Goal: Navigation & Orientation: Find specific page/section

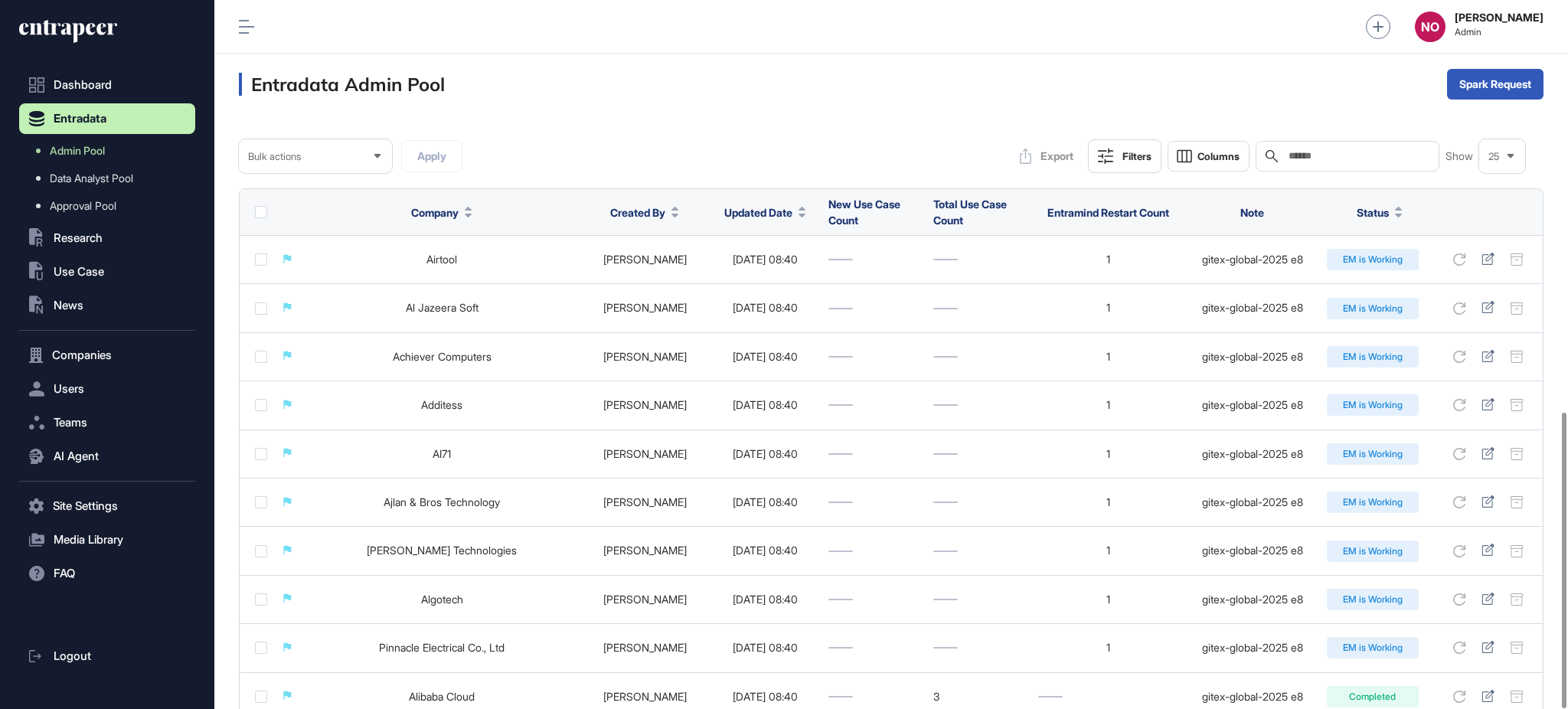
scroll to position [987, 0]
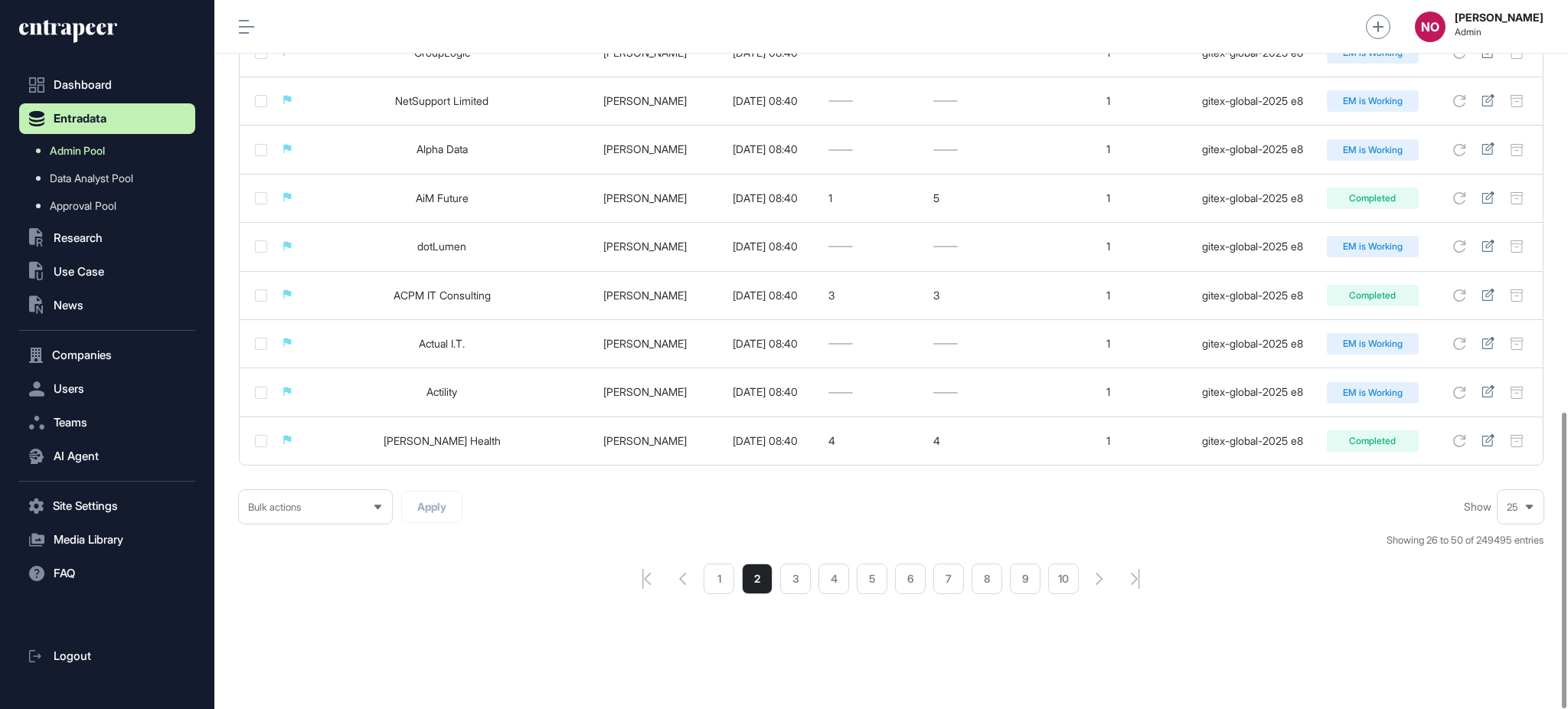
click at [101, 145] on span "Admin Pool" at bounding box center [77, 151] width 55 height 12
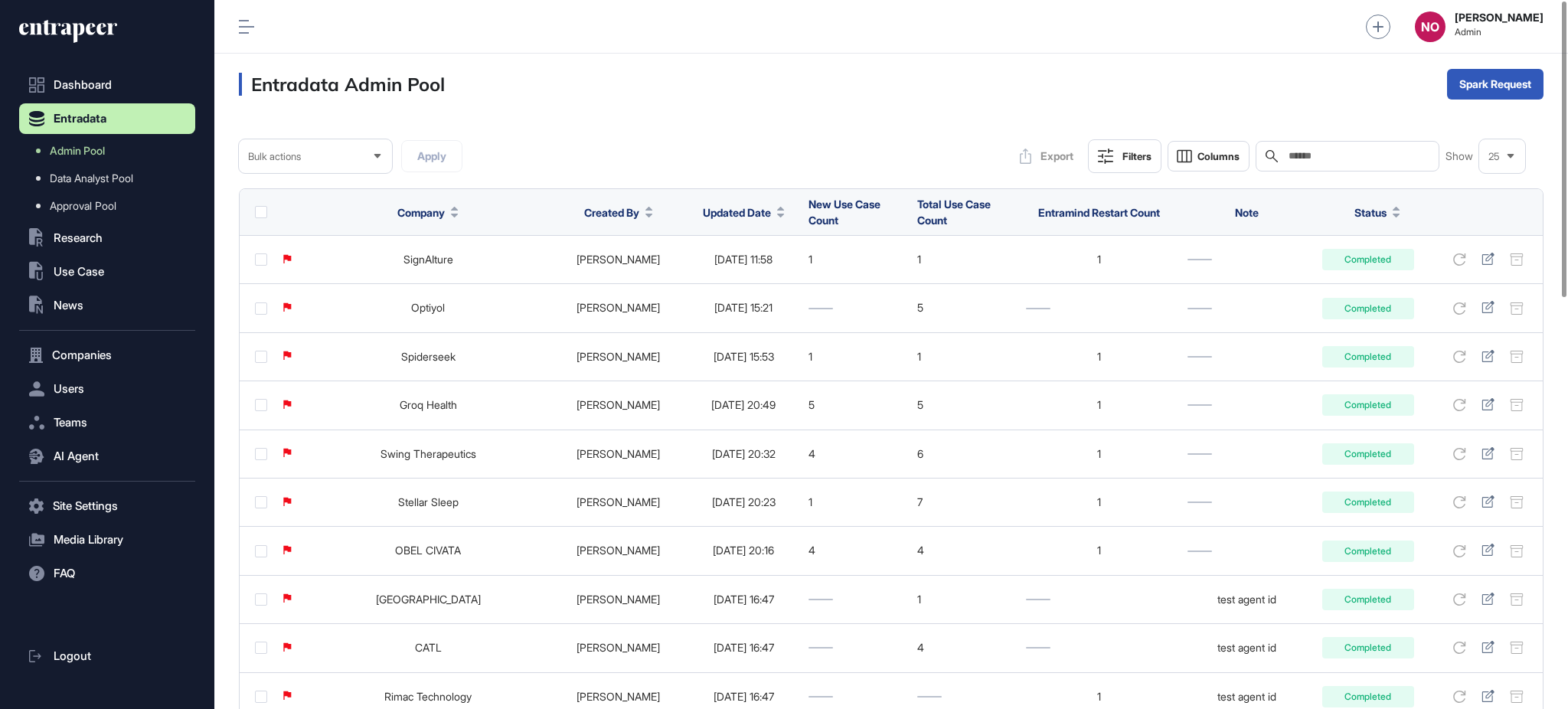
click at [747, 218] on button "Updated Date" at bounding box center [743, 212] width 82 height 16
click at [753, 278] on span "Sort Descending" at bounding box center [735, 276] width 61 height 13
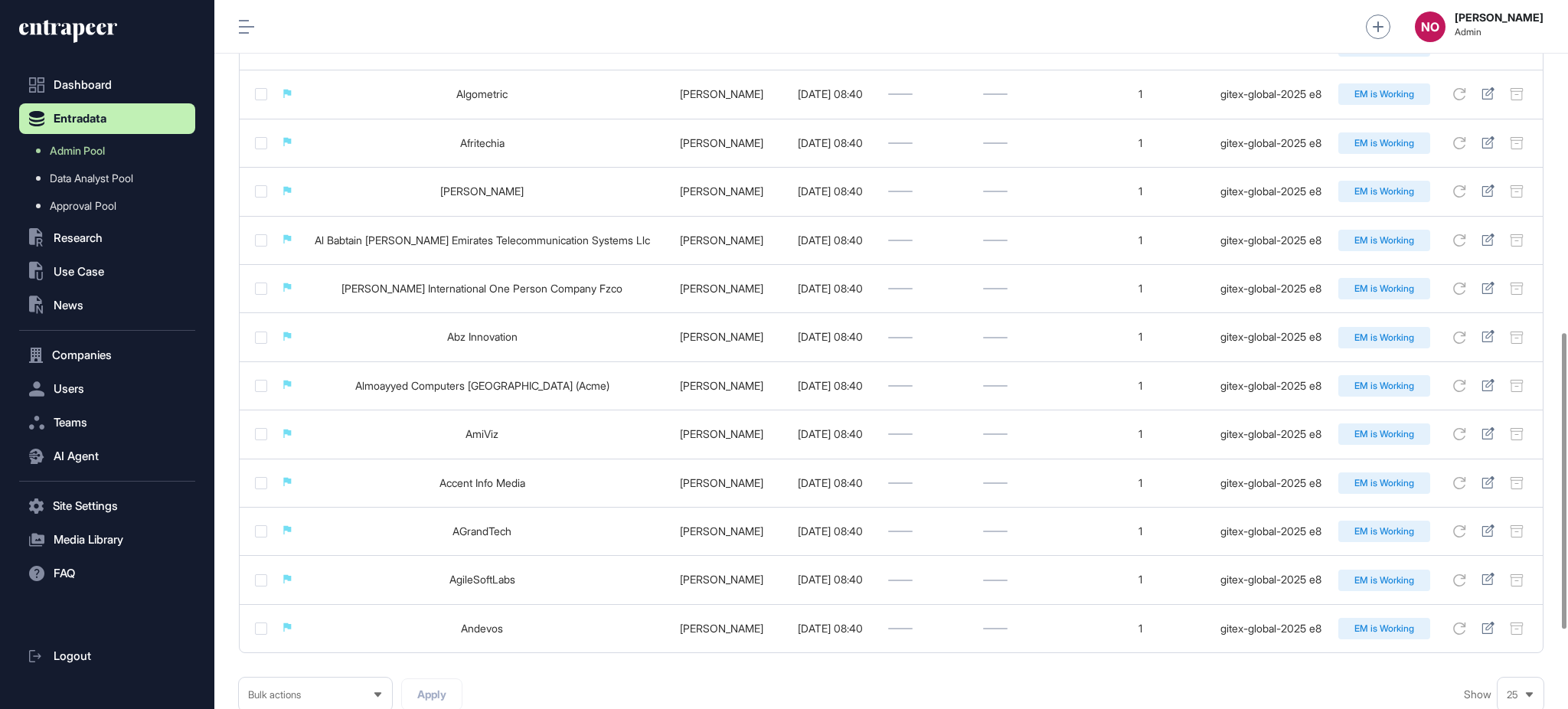
scroll to position [987, 0]
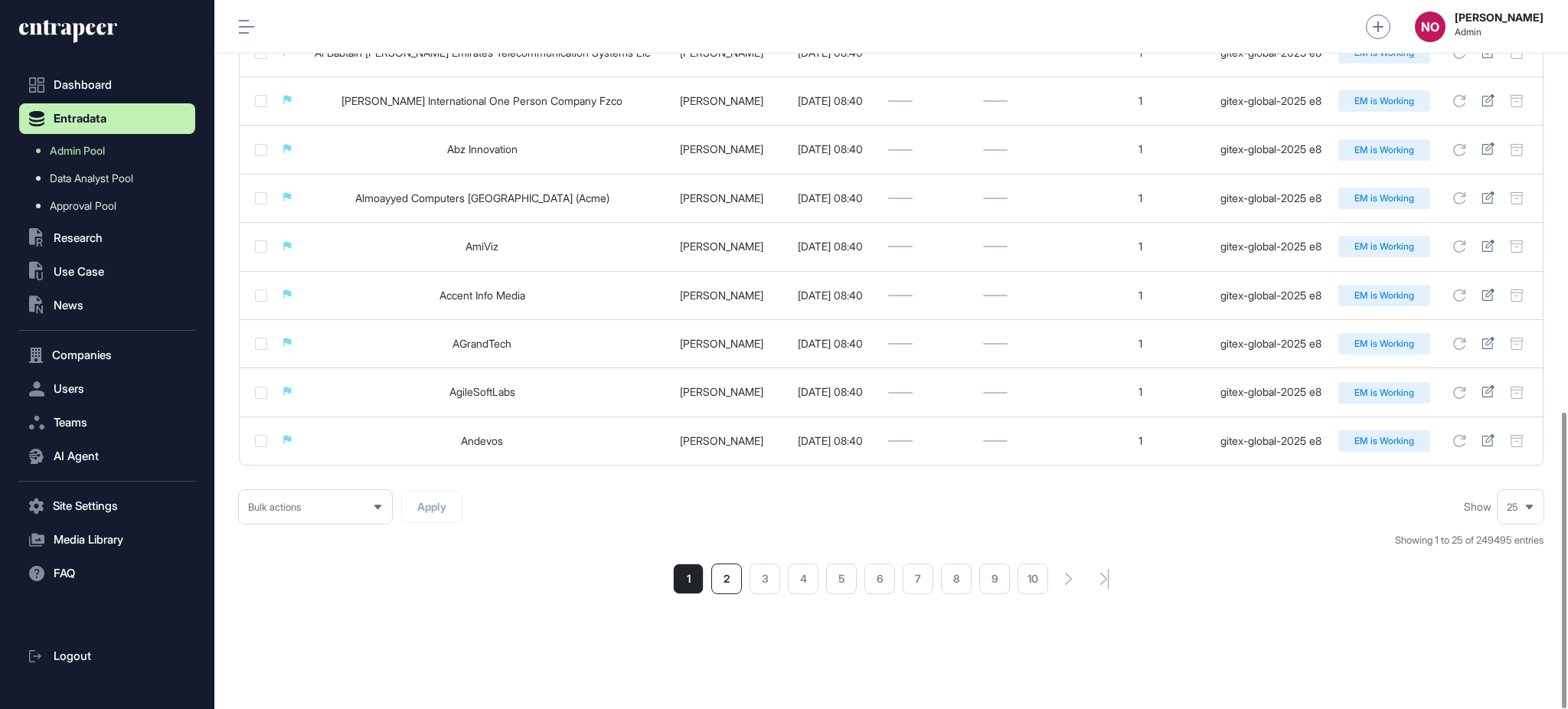
click at [721, 574] on li "2" at bounding box center [726, 578] width 31 height 31
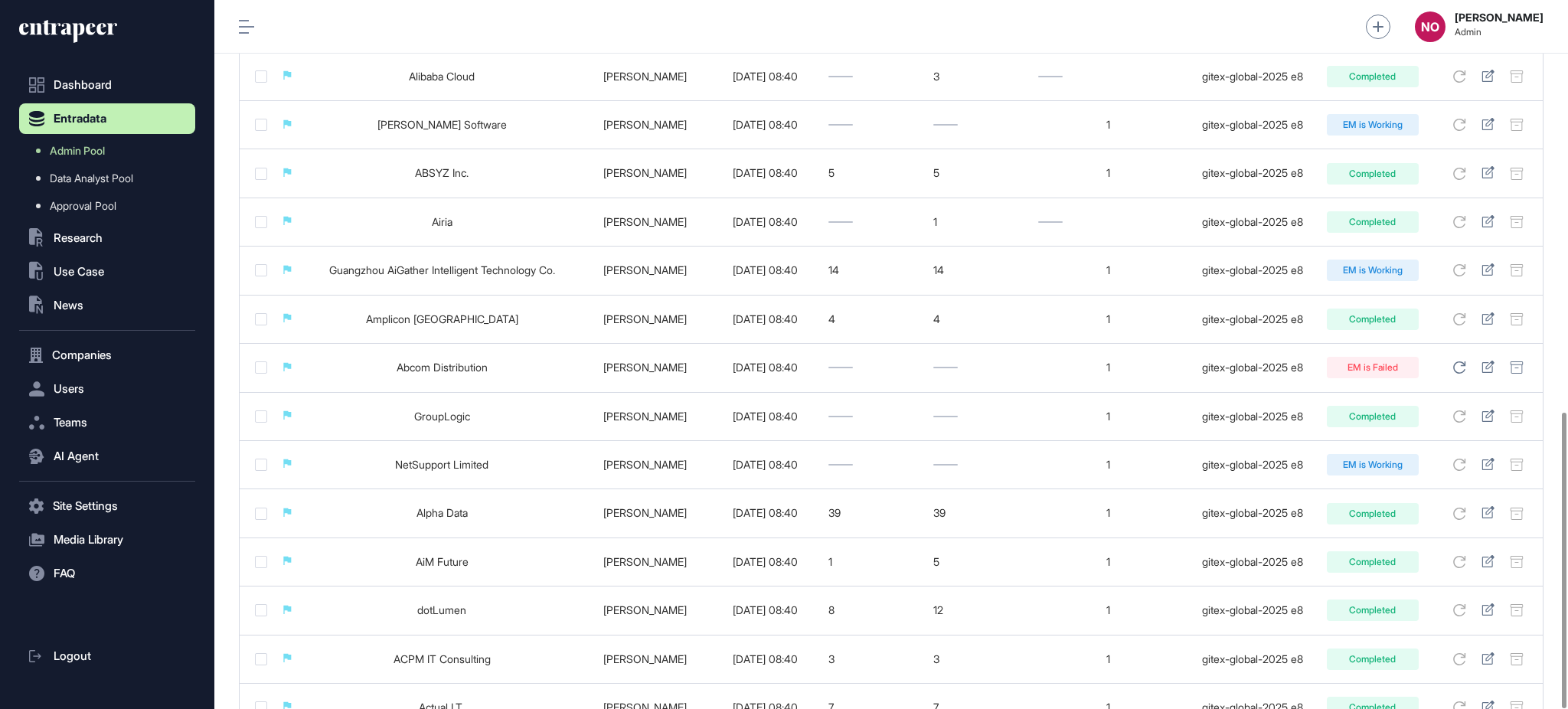
scroll to position [987, 0]
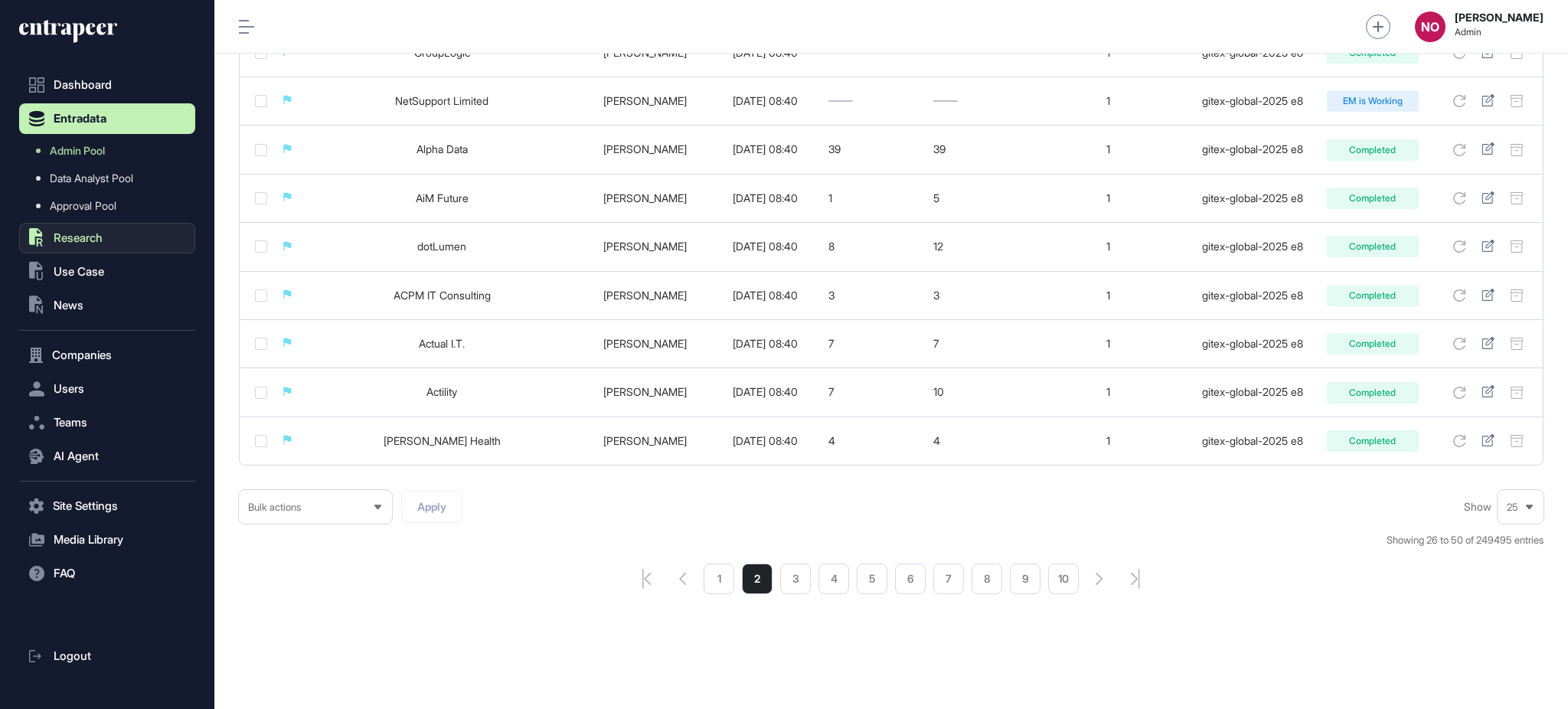
click at [125, 243] on button ".st0{fill:currentColor} Research" at bounding box center [107, 238] width 176 height 31
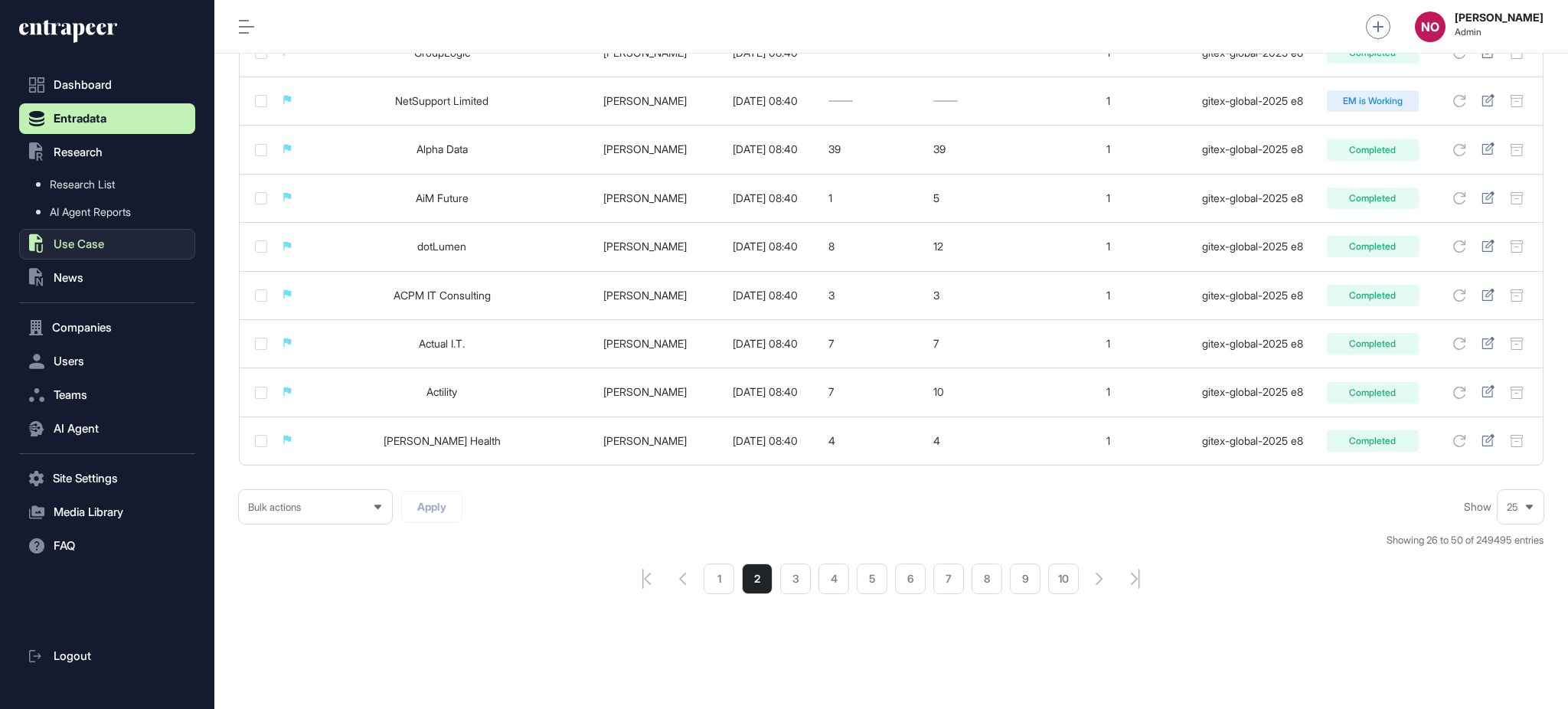
click at [117, 252] on button ".st0{fill:currentColor} Use Case" at bounding box center [107, 244] width 176 height 31
click at [120, 219] on link "Problem" at bounding box center [111, 218] width 168 height 28
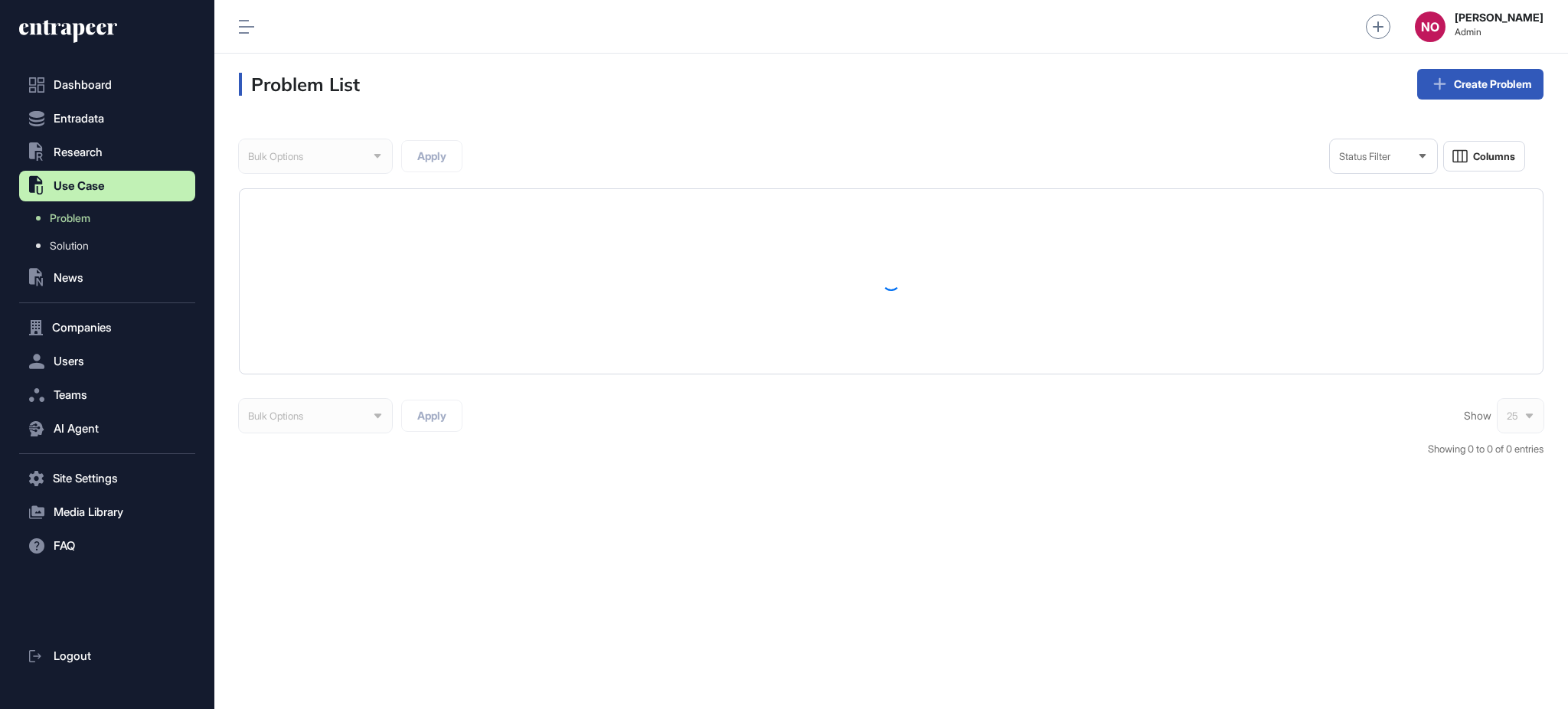
drag, startPoint x: 120, startPoint y: 219, endPoint x: 631, endPoint y: 30, distance: 544.8
click at [631, 30] on div "NO [PERSON_NAME] Admin" at bounding box center [890, 27] width 1353 height 53
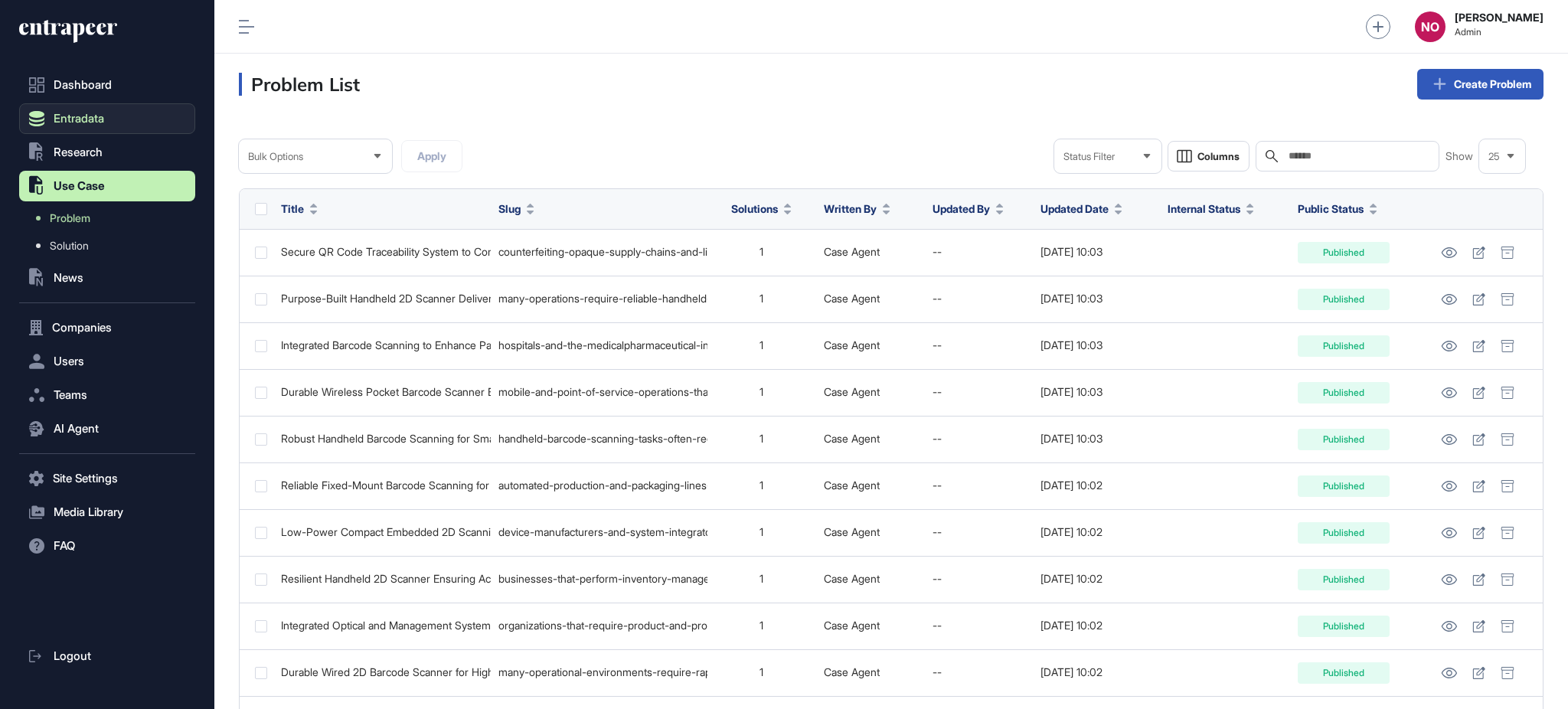
click at [83, 122] on span "Entradata" at bounding box center [78, 119] width 50 height 12
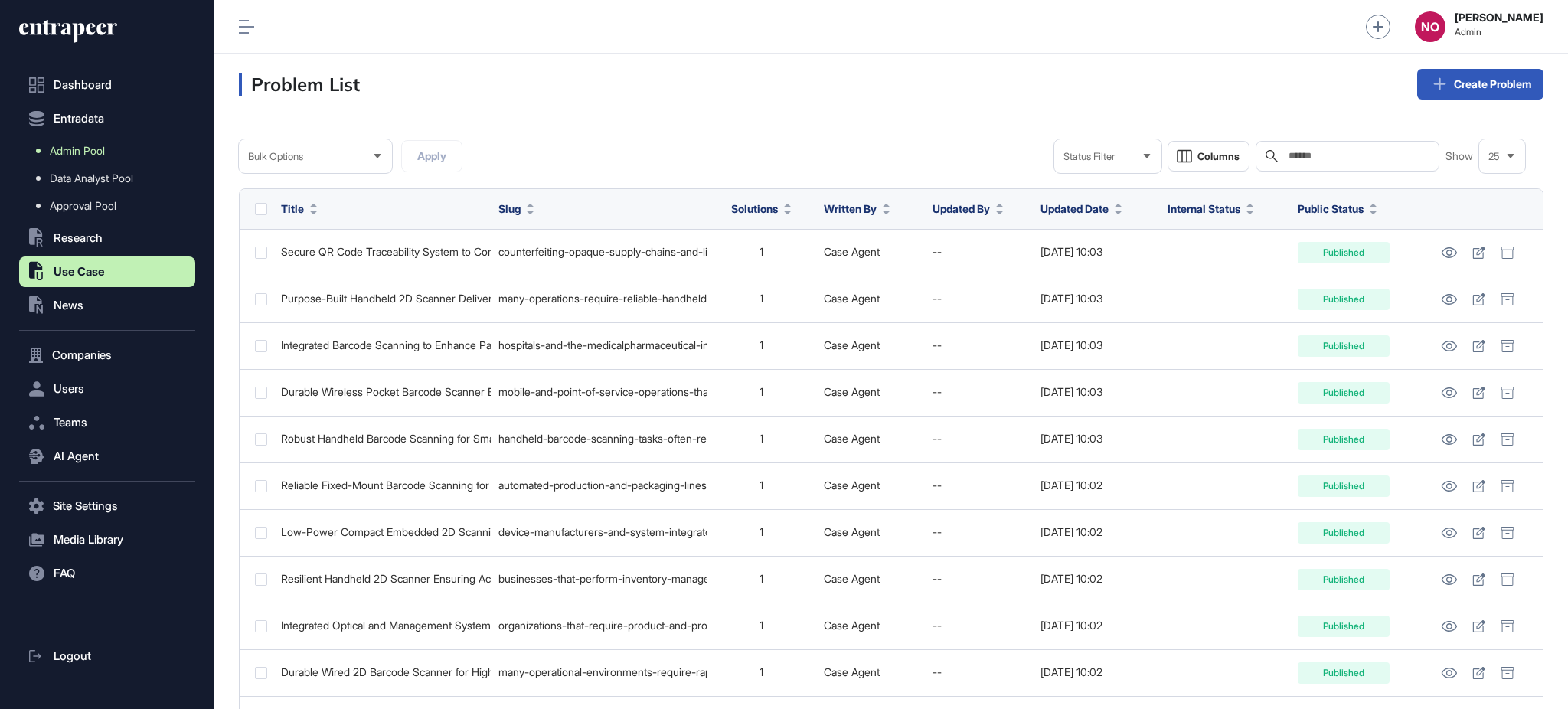
click at [80, 145] on span "Admin Pool" at bounding box center [77, 151] width 55 height 12
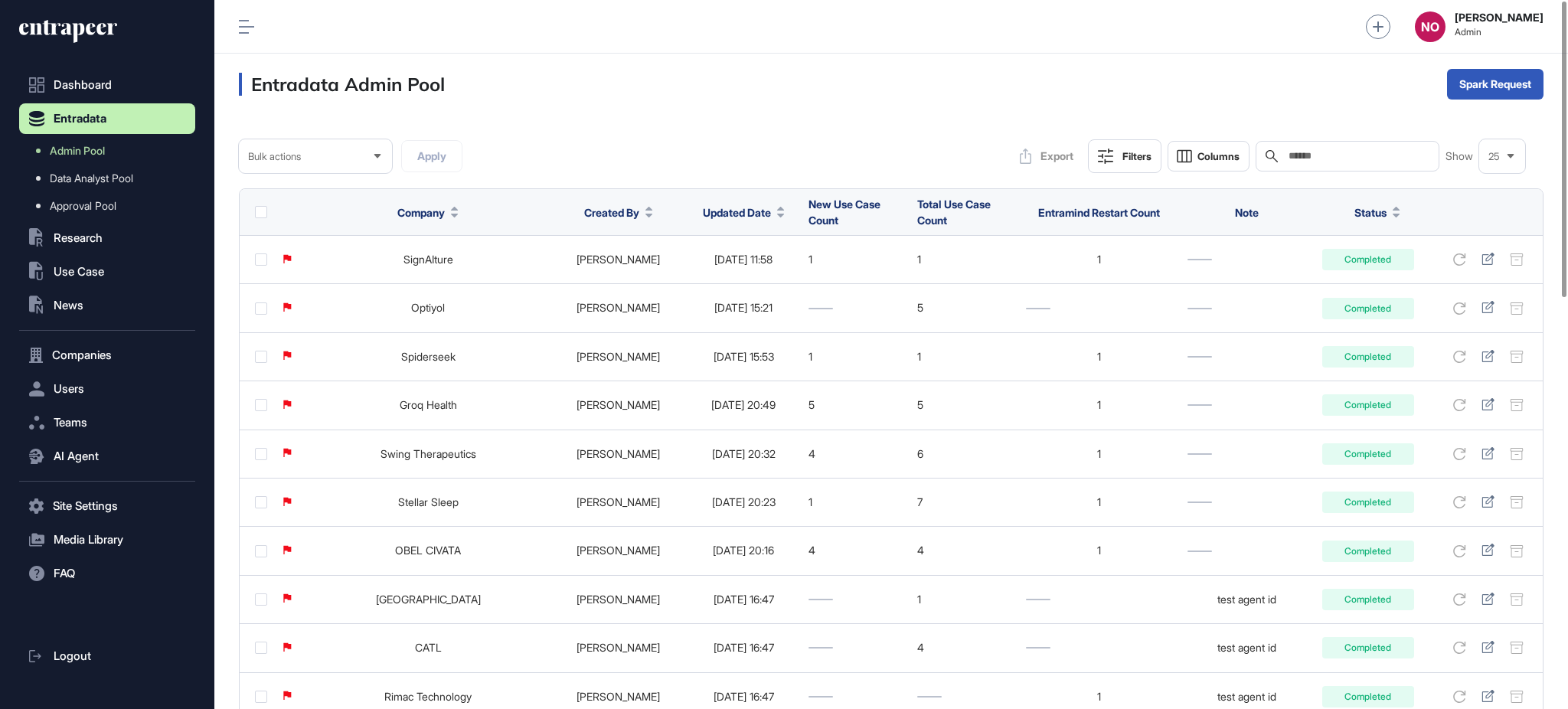
click at [777, 214] on icon at bounding box center [781, 216] width 8 height 4
drag, startPoint x: 751, startPoint y: 225, endPoint x: 743, endPoint y: 270, distance: 45.7
click at [743, 270] on span "Sort Descending" at bounding box center [735, 276] width 61 height 13
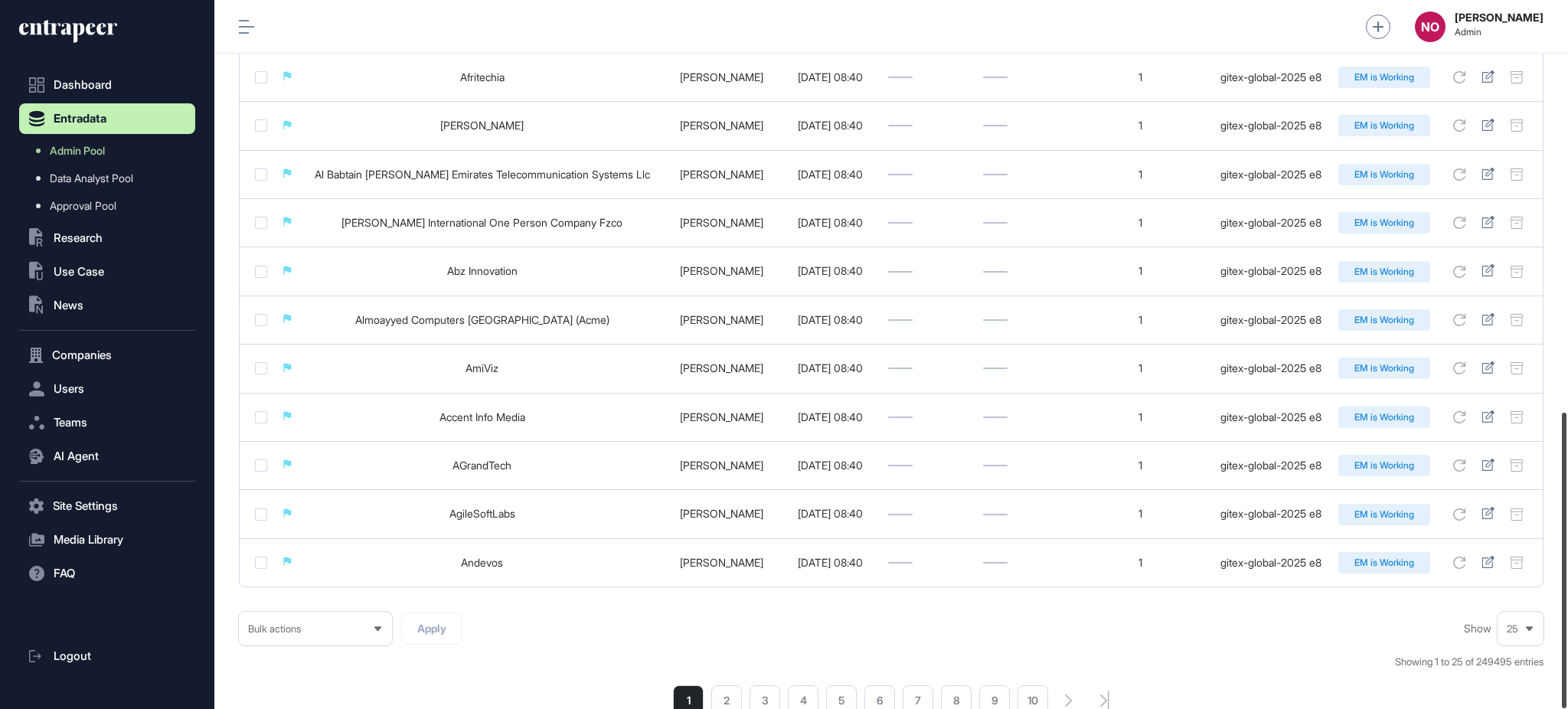
scroll to position [987, 0]
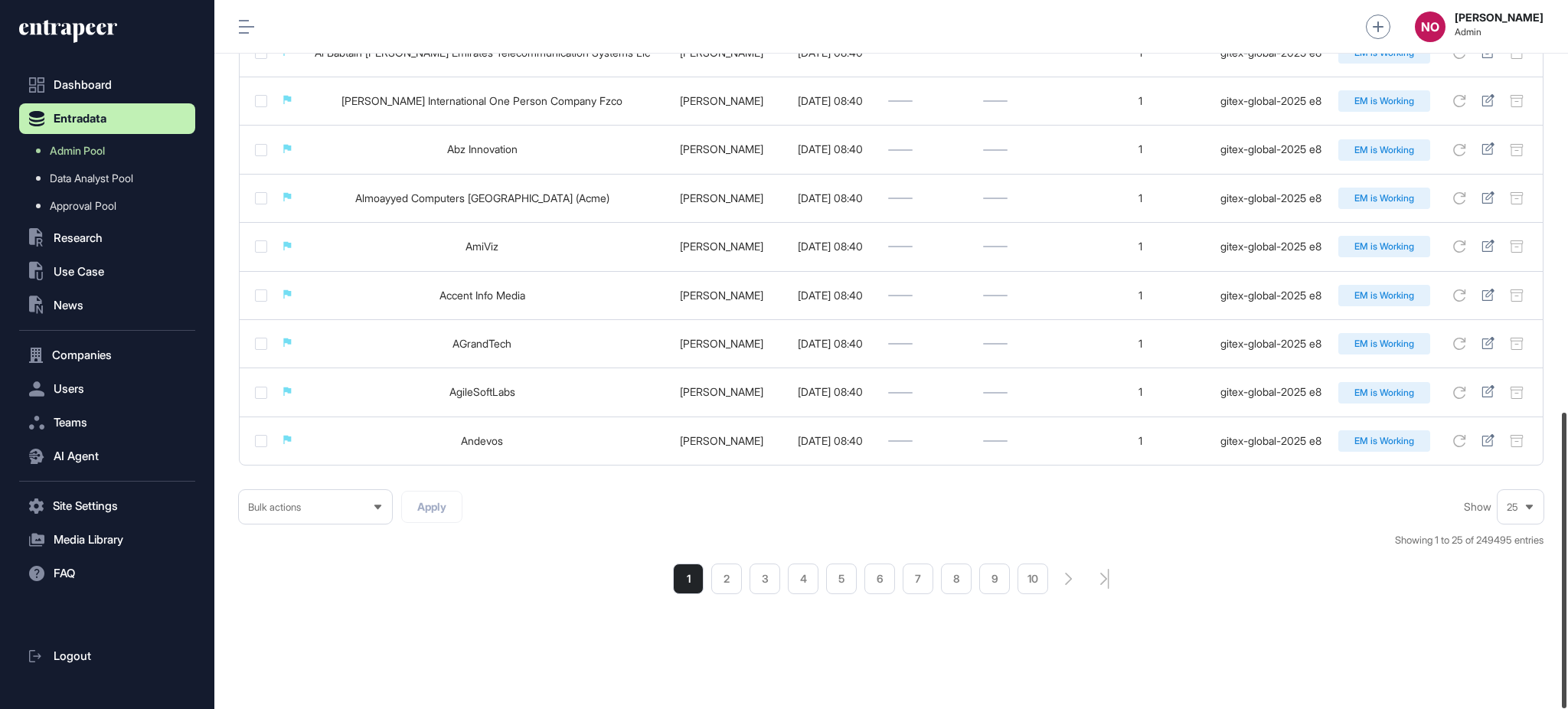
drag, startPoint x: 1566, startPoint y: 191, endPoint x: 1566, endPoint y: 633, distance: 442.0
click at [1566, 633] on div at bounding box center [1563, 560] width 5 height 295
click at [730, 573] on li "2" at bounding box center [726, 578] width 31 height 31
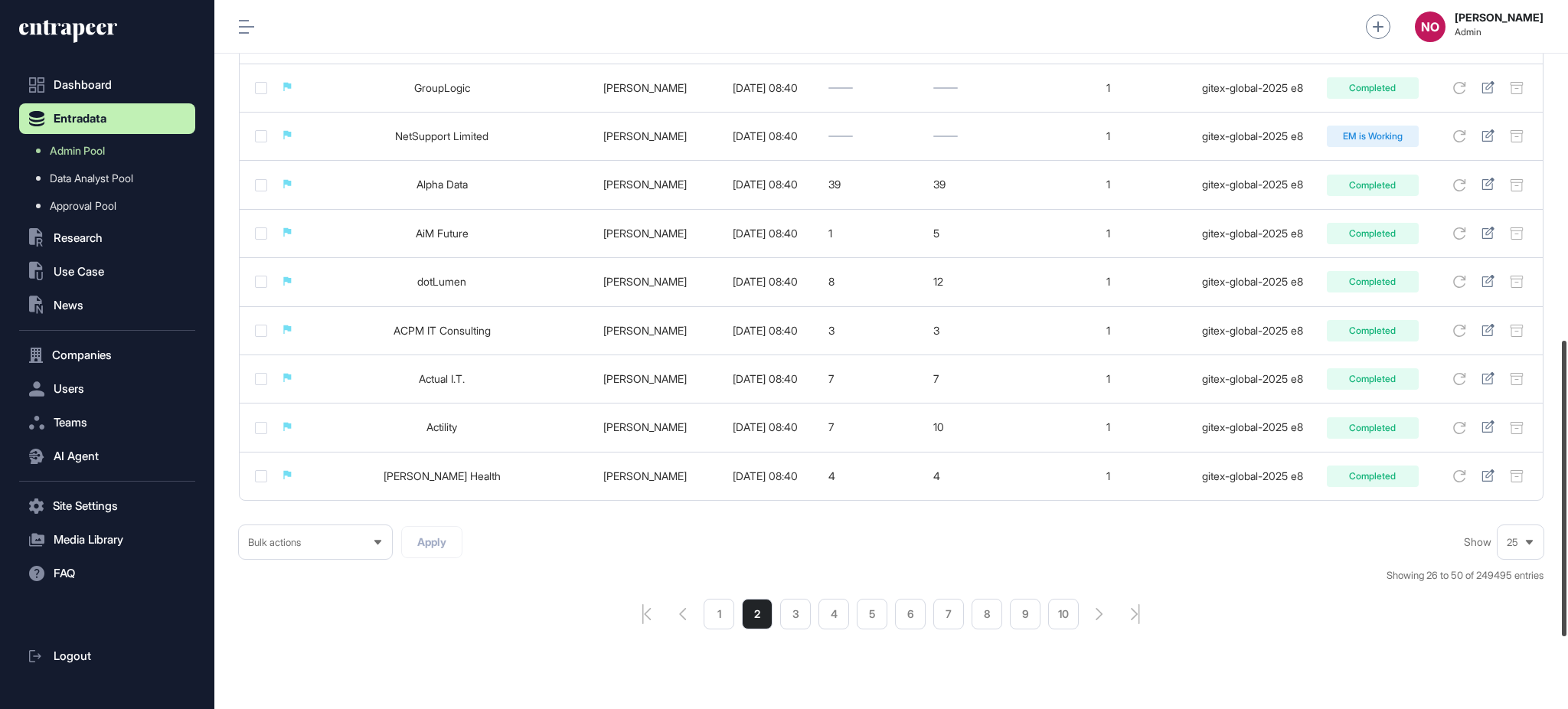
scroll to position [968, 0]
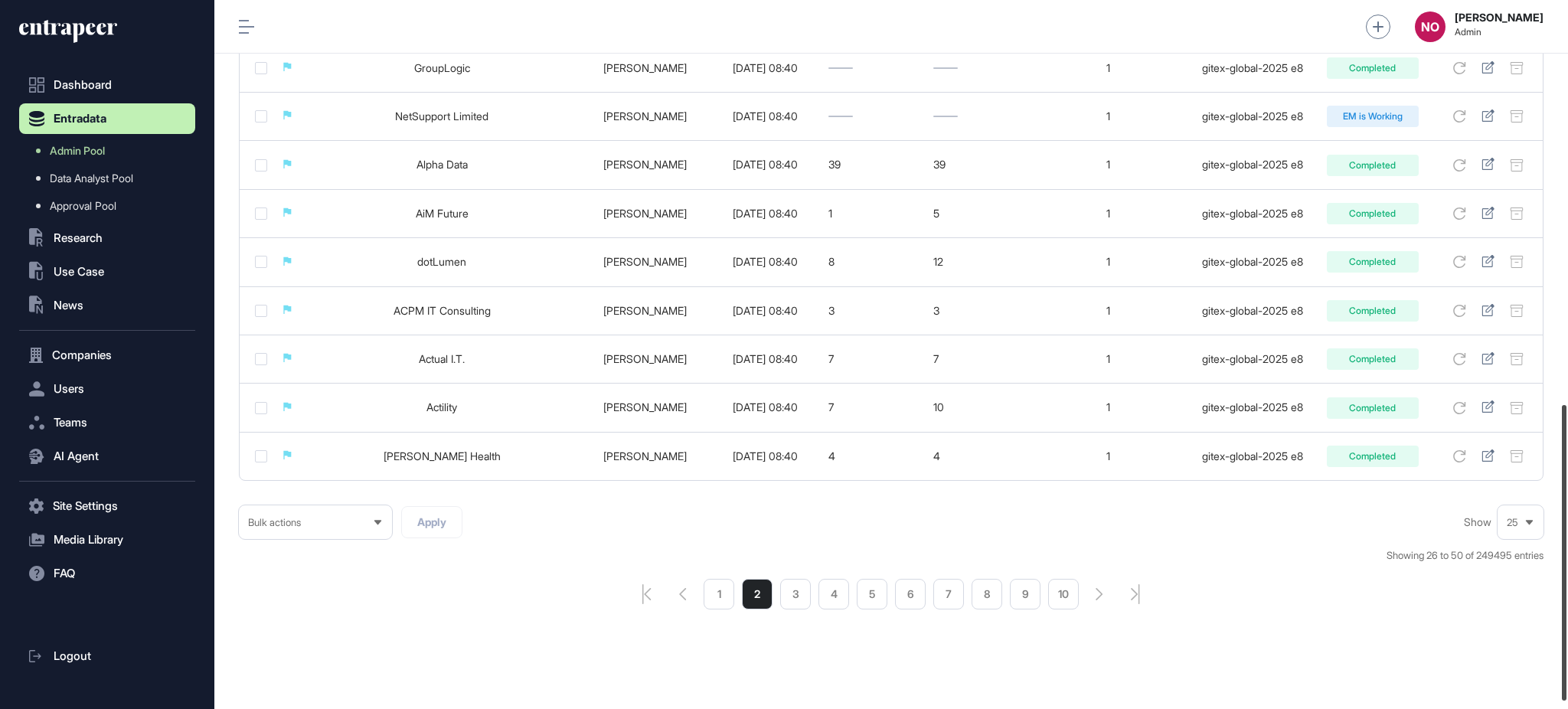
drag, startPoint x: 1566, startPoint y: 172, endPoint x: 1561, endPoint y: 567, distance: 395.0
click at [1561, 567] on div at bounding box center [1563, 553] width 5 height 295
